Goal: Task Accomplishment & Management: Use online tool/utility

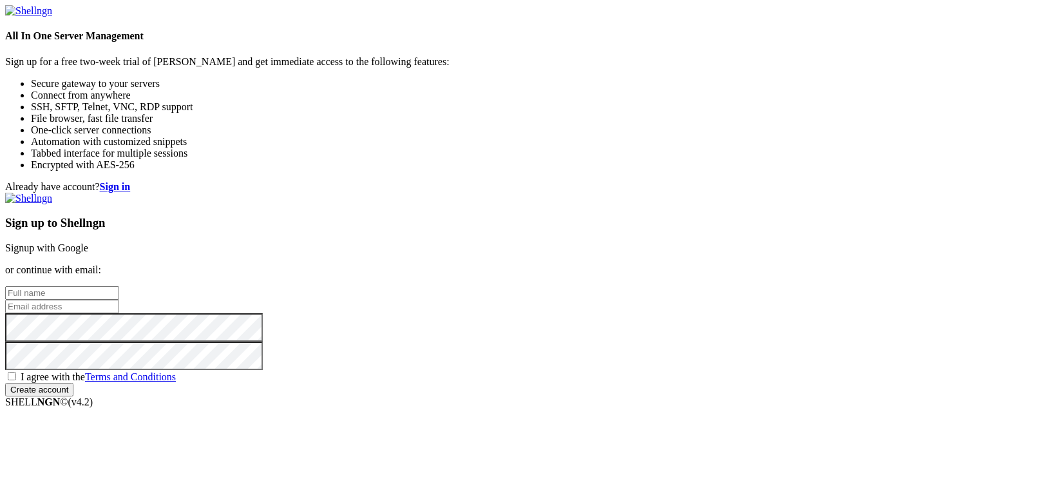
click at [119, 286] on input "text" at bounding box center [62, 293] width 114 height 14
click at [88, 242] on link "Signup with Google" at bounding box center [46, 247] width 83 height 11
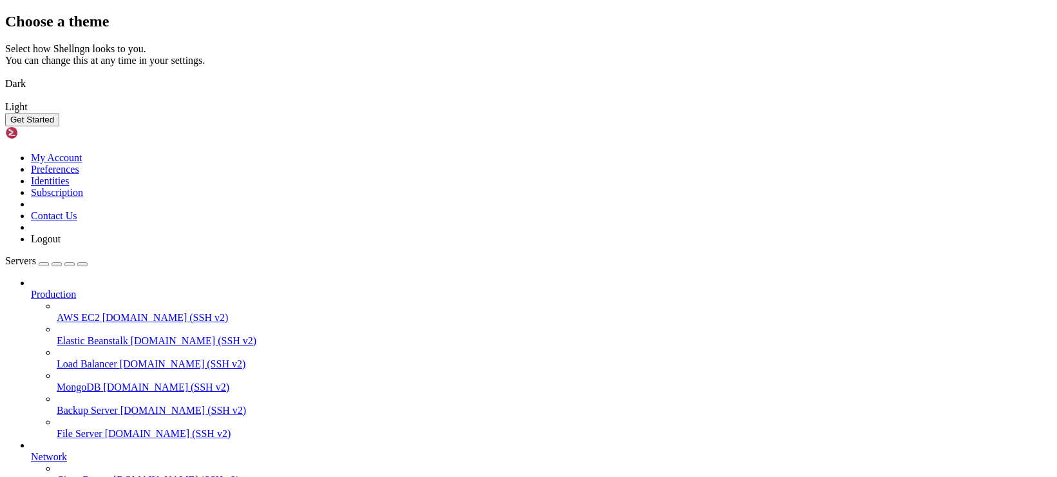
click at [59, 126] on button "Get Started" at bounding box center [32, 120] width 54 height 14
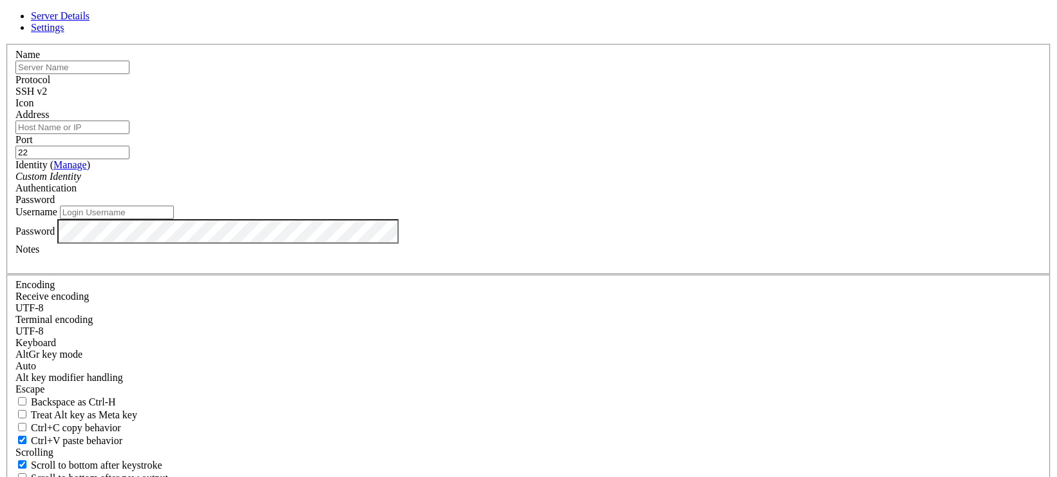
click at [129, 74] on input "text" at bounding box center [72, 68] width 114 height 14
type input "SP0"
click at [129, 134] on input "Address" at bounding box center [72, 127] width 114 height 14
paste input "[TECHNICAL_ID]"
type input "[TECHNICAL_ID]"
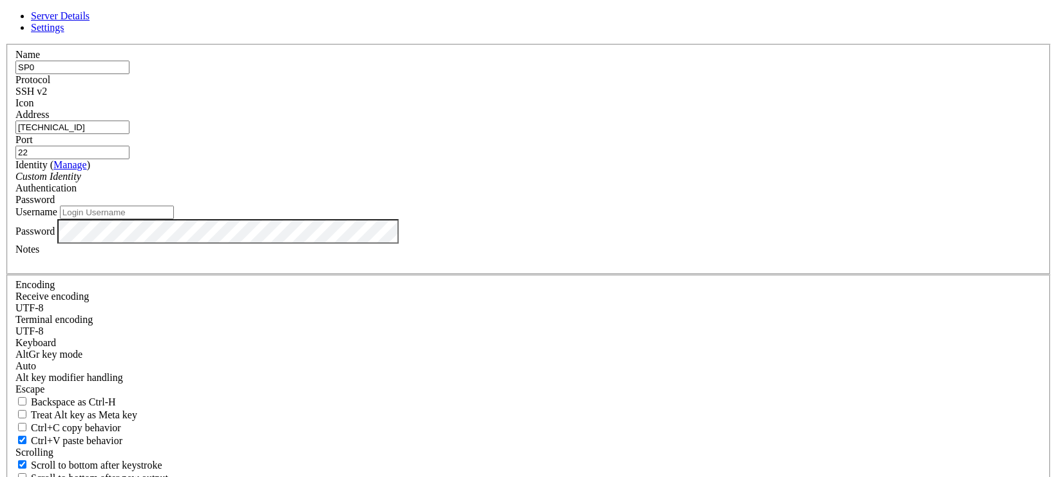
drag, startPoint x: 608, startPoint y: 167, endPoint x: 540, endPoint y: 168, distance: 67.6
click at [540, 168] on fieldset "Name SP0 Protocol SSH v2 Icon Address [TECHNICAL_ID] ( Manage )" at bounding box center [528, 159] width 1044 height 231
type input "25226"
click at [475, 182] on div "Custom Identity" at bounding box center [528, 177] width 1026 height 12
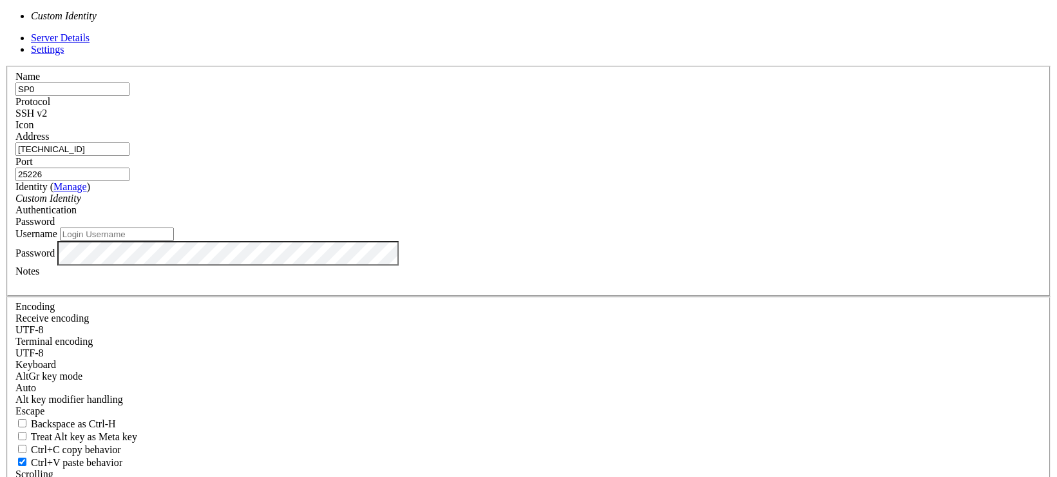
click at [474, 204] on div "Custom Identity" at bounding box center [528, 199] width 1026 height 12
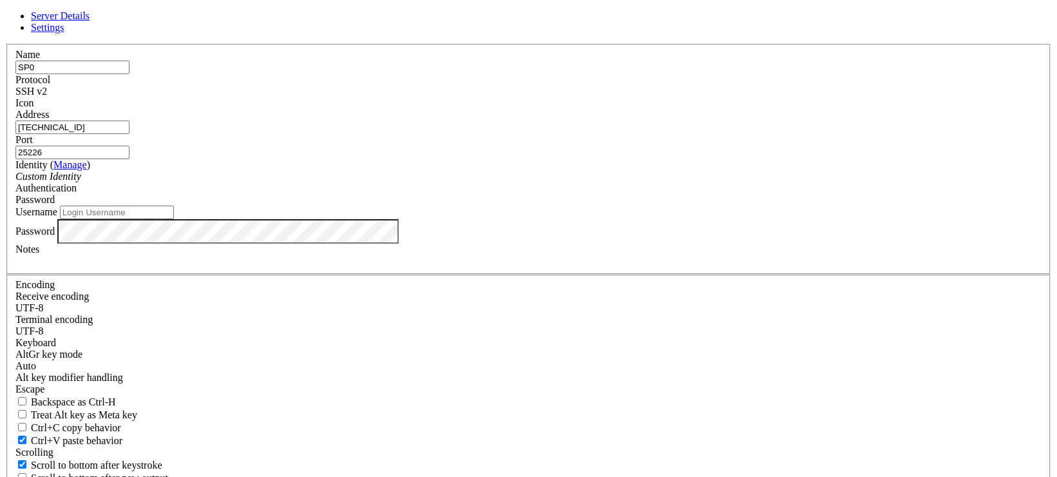
click at [55, 205] on span "Password" at bounding box center [34, 199] width 39 height 11
click at [174, 219] on input "Username" at bounding box center [117, 212] width 114 height 14
type input "root"
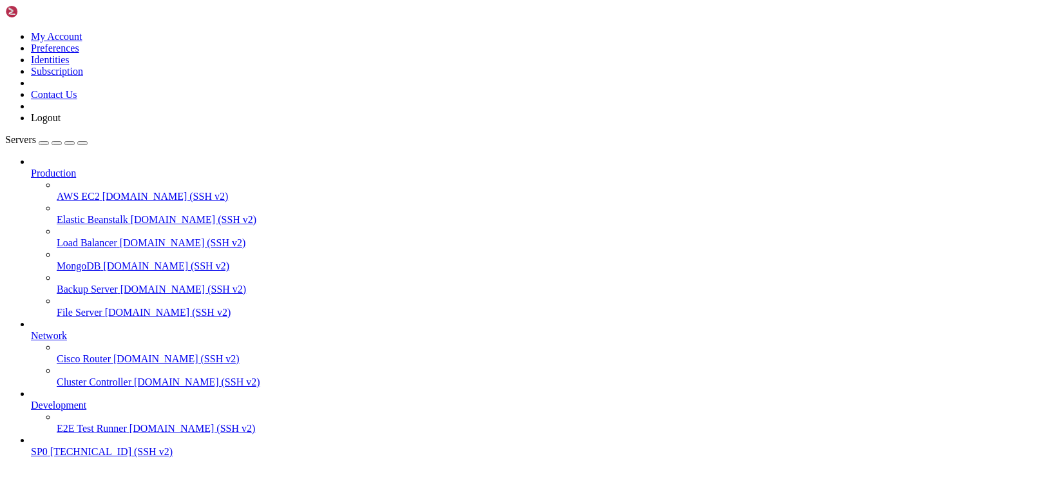
scroll to position [43, 0]
click at [101, 448] on span "[TECHNICAL_ID] (SSH v2)" at bounding box center [111, 451] width 122 height 11
click at [100, 448] on span "[TECHNICAL_ID] (SSH v2)" at bounding box center [111, 451] width 122 height 11
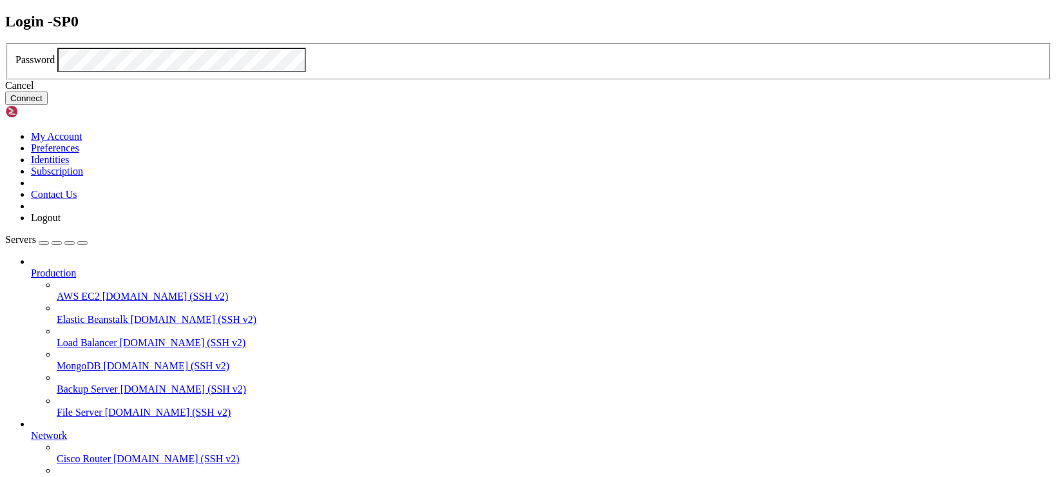
click button "Connect" at bounding box center [26, 98] width 43 height 14
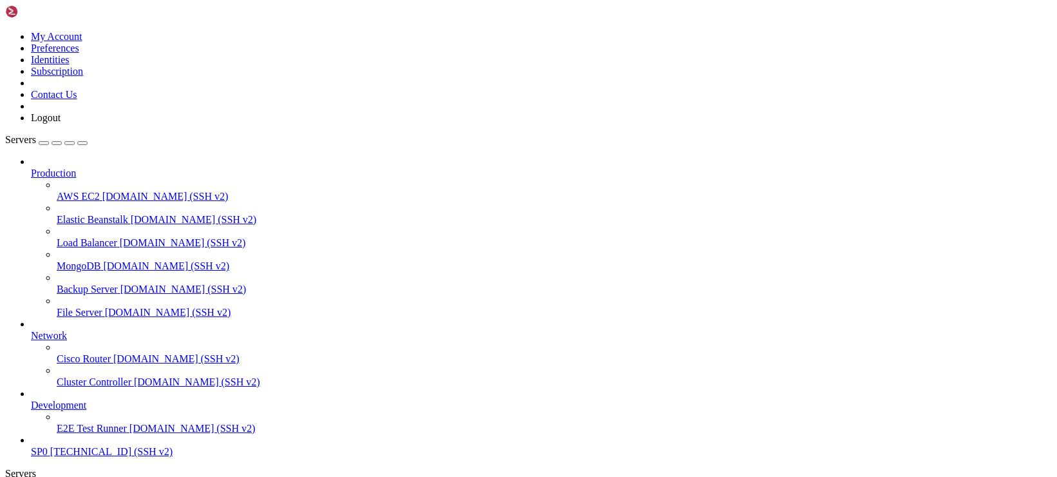
drag, startPoint x: 191, startPoint y: 184, endPoint x: 351, endPoint y: 243, distance: 171.0
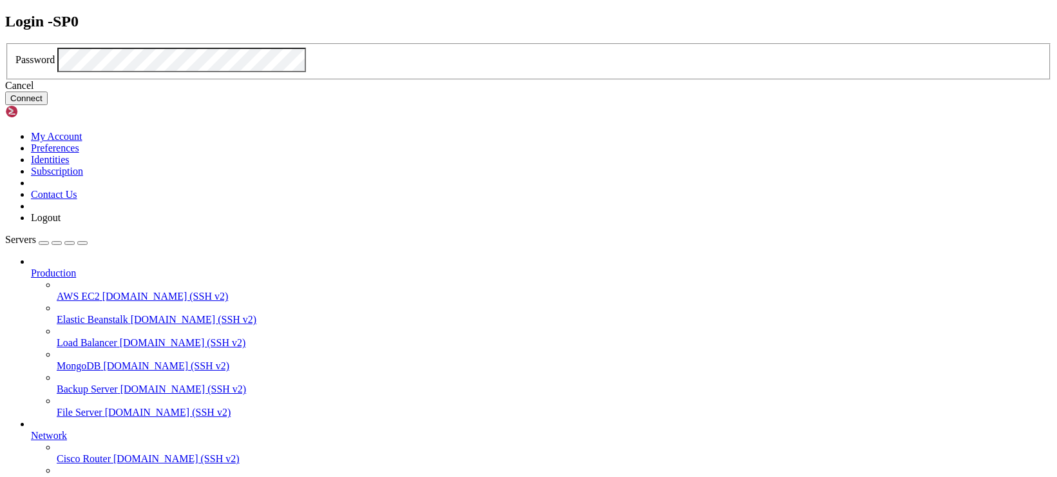
click at [48, 105] on button "Connect" at bounding box center [26, 98] width 43 height 14
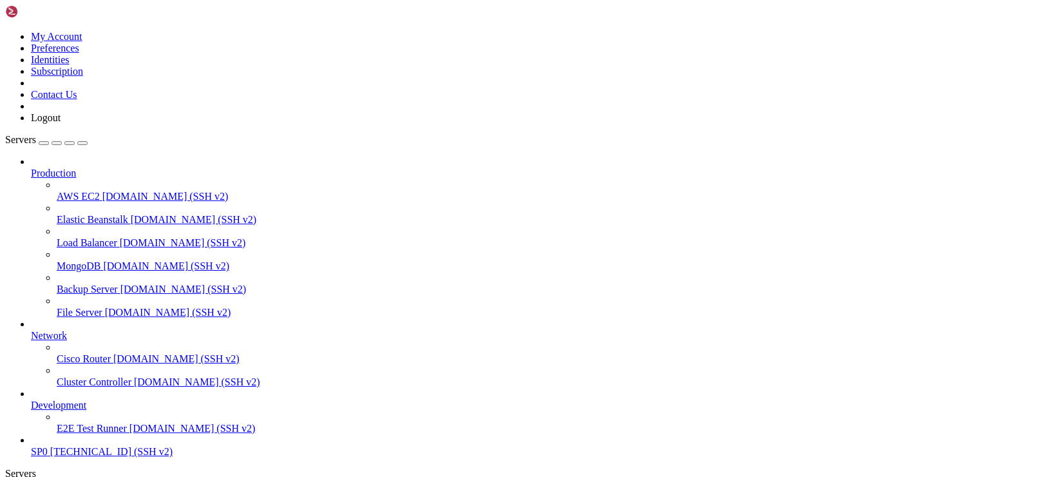
scroll to position [219, 0]
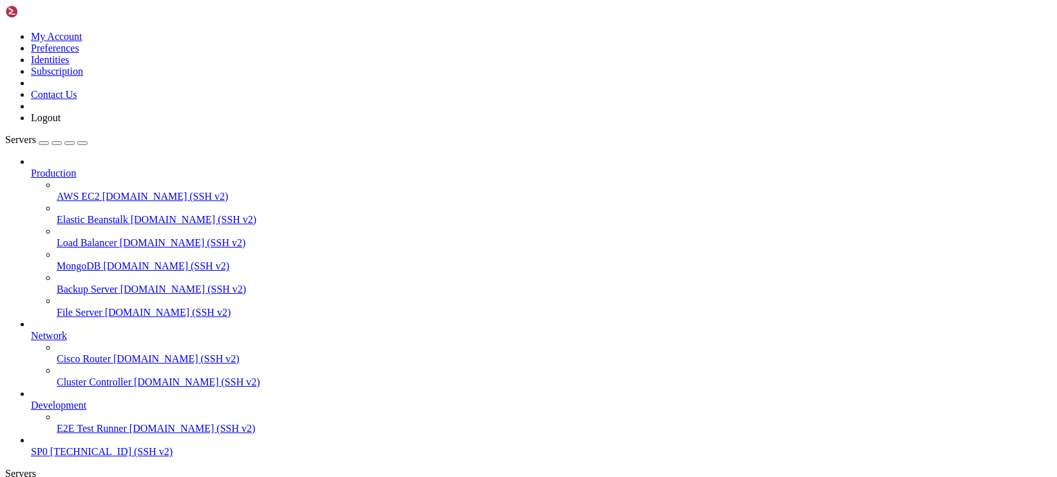
scroll to position [3361, 0]
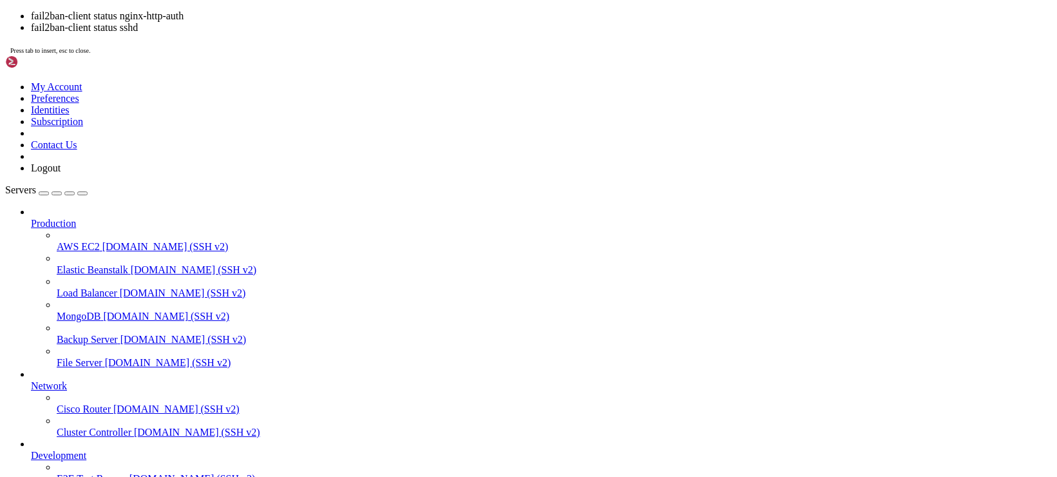
scroll to position [3930, 0]
